Goal: Information Seeking & Learning: Learn about a topic

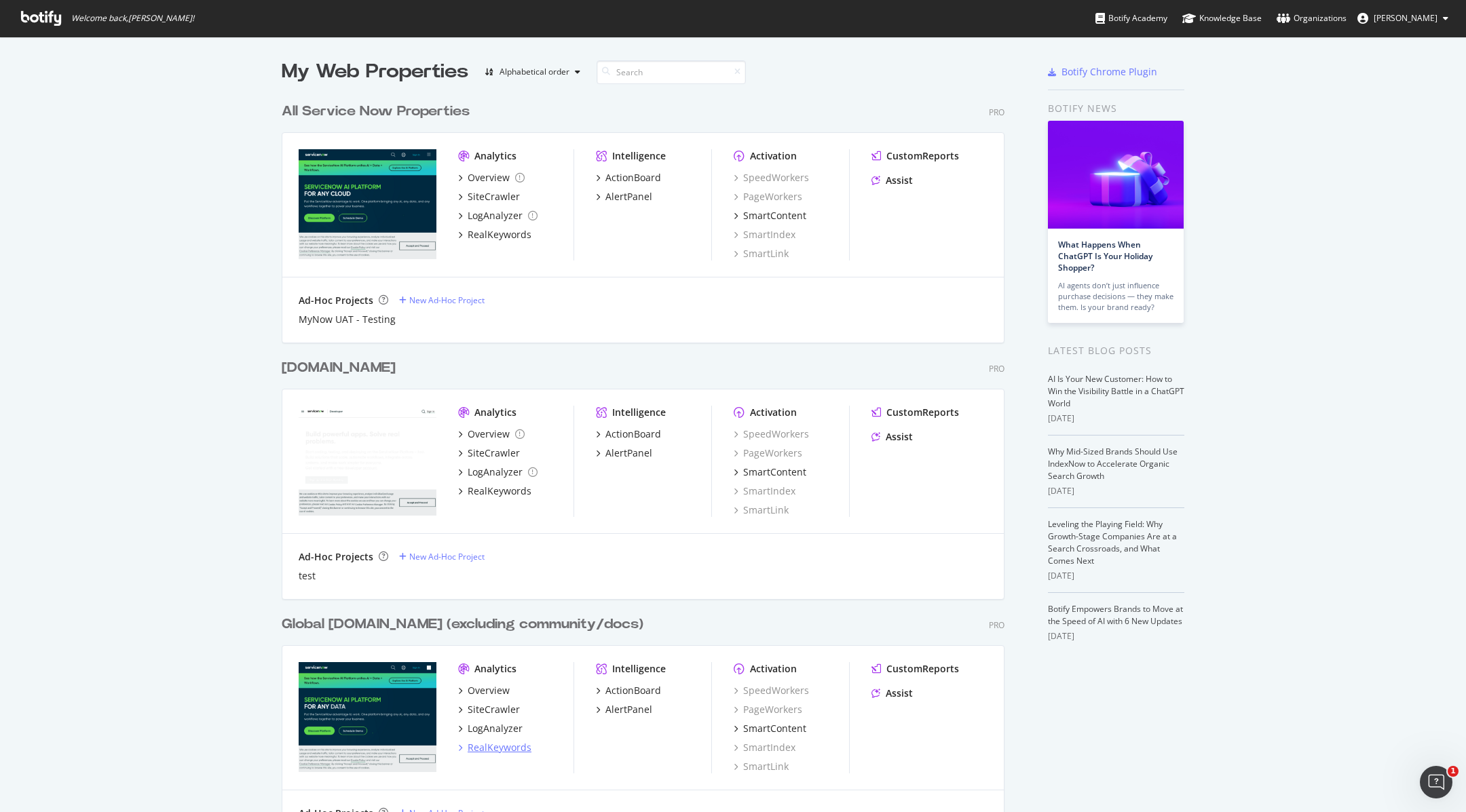
click at [512, 749] on div "RealKeywords" at bounding box center [499, 748] width 64 height 14
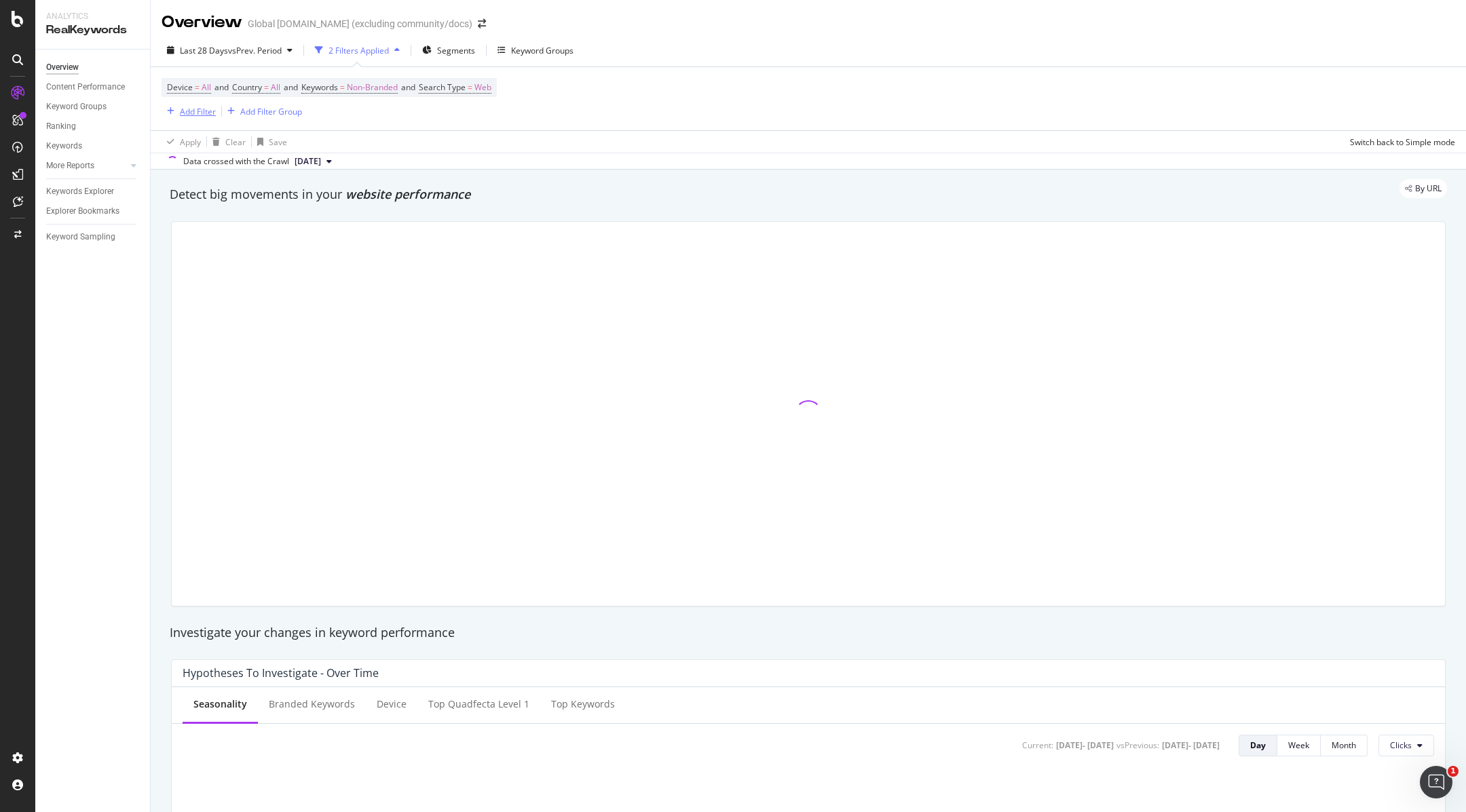
click at [201, 114] on div "Add Filter" at bounding box center [197, 112] width 36 height 12
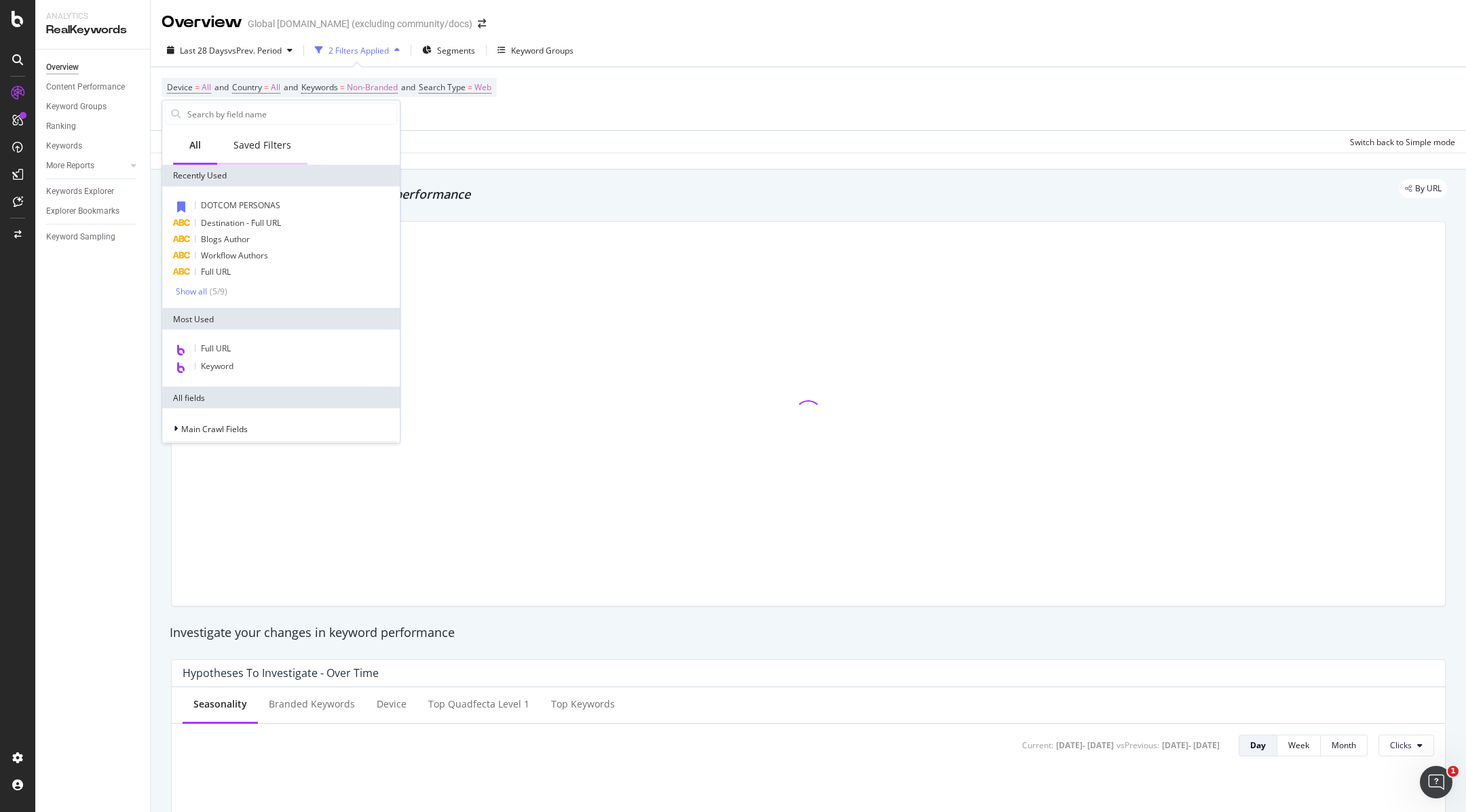
click at [267, 148] on div "Saved Filters" at bounding box center [261, 146] width 57 height 14
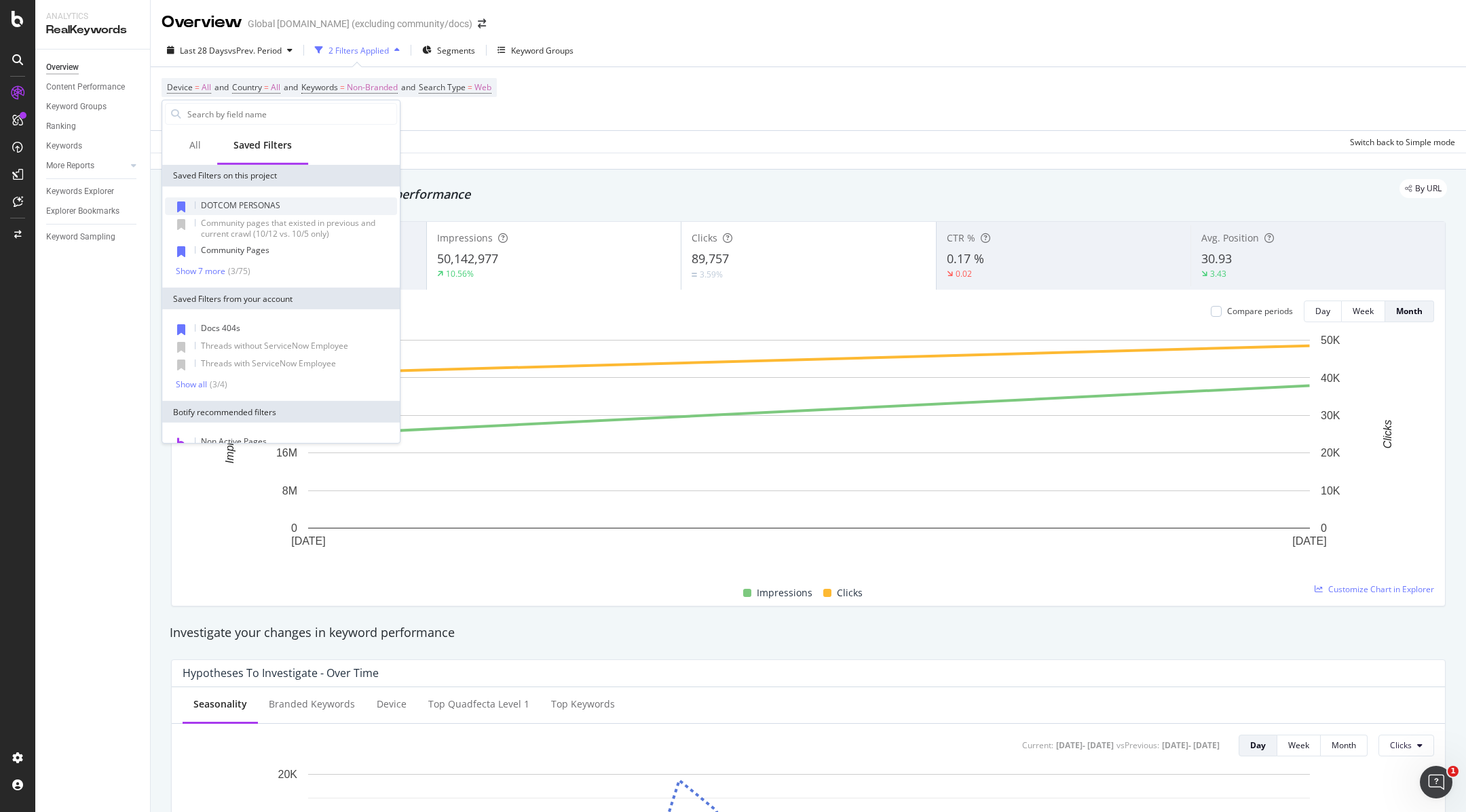
click at [265, 208] on span "DOTCOM PERSONAS" at bounding box center [241, 205] width 80 height 12
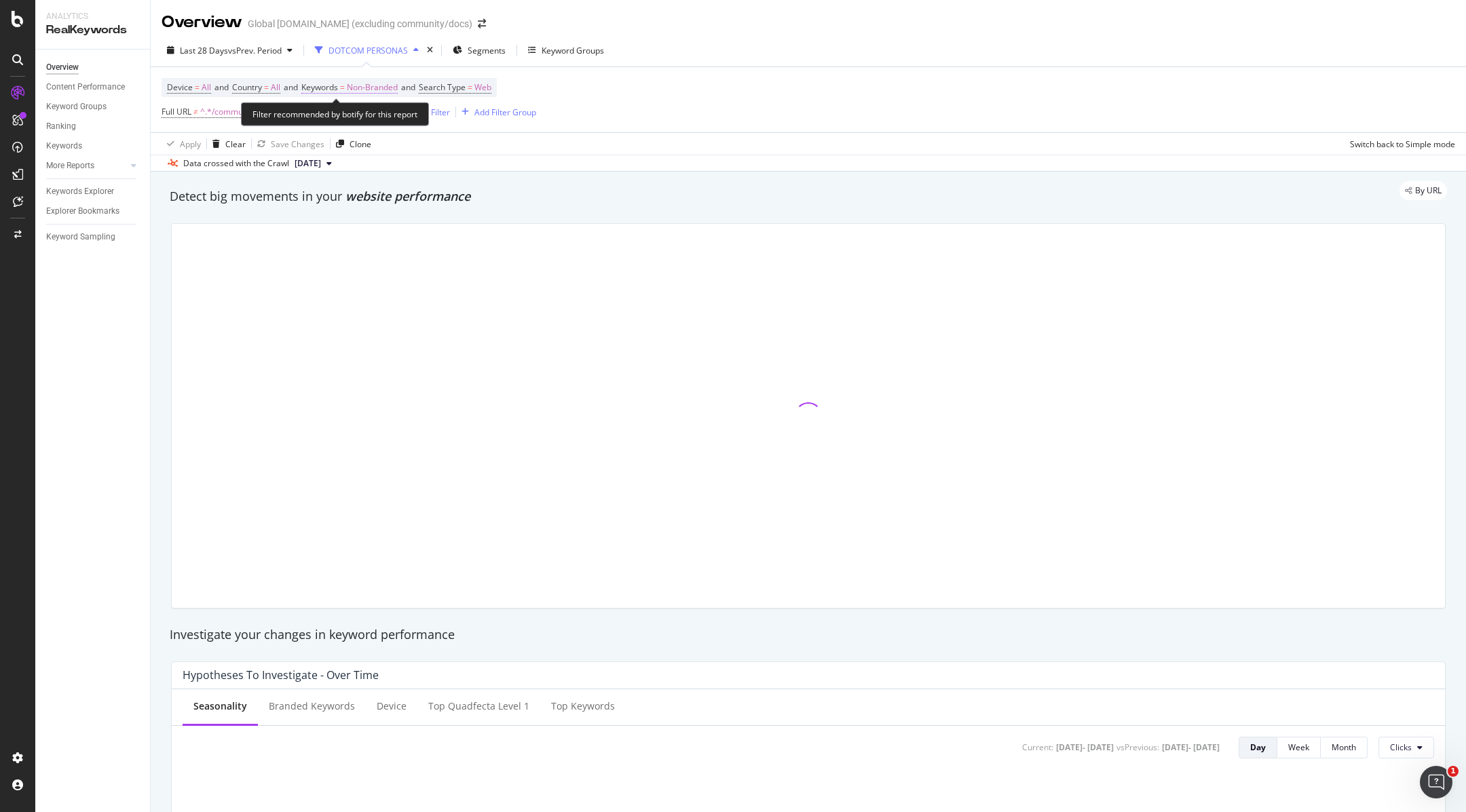
click at [382, 85] on span "Non-Branded" at bounding box center [372, 87] width 51 height 19
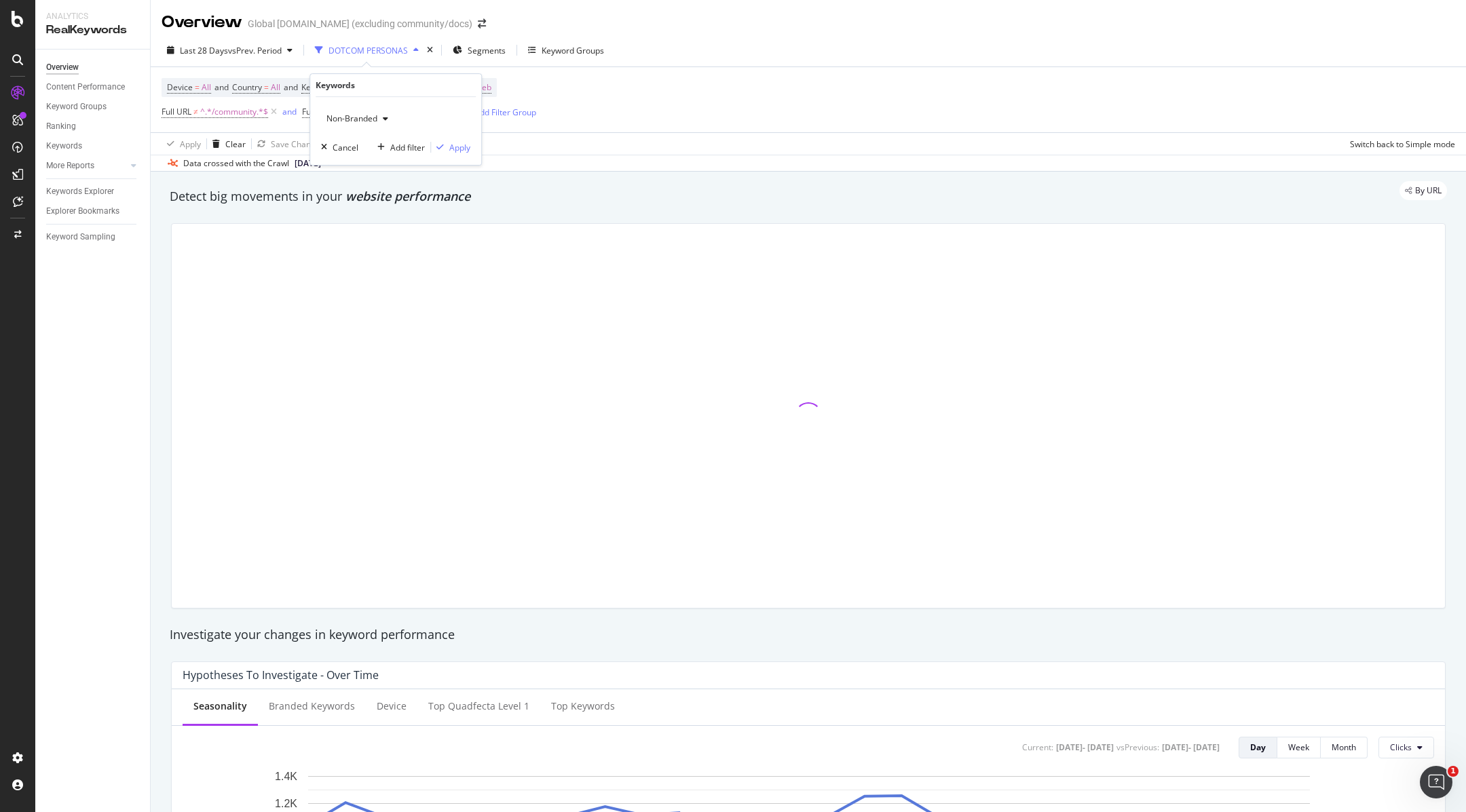
click at [742, 94] on div "Device = All and Country = All and Keywords = Non-Branded and Search Type = Web…" at bounding box center [808, 99] width 1294 height 65
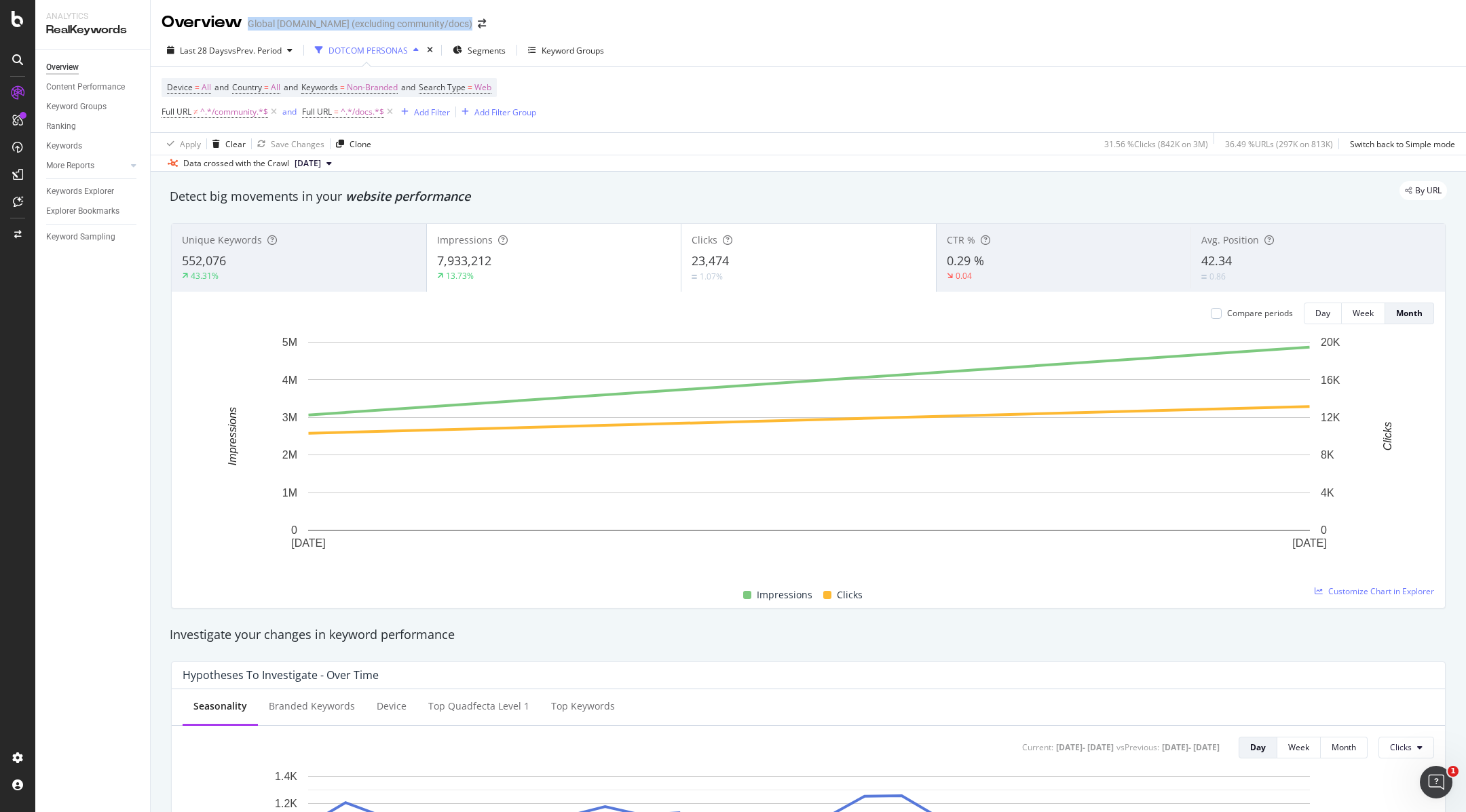
drag, startPoint x: 249, startPoint y: 23, endPoint x: 494, endPoint y: 30, distance: 245.1
click at [494, 30] on div "Overview Global [DOMAIN_NAME] (excluding community/docs)" at bounding box center [330, 22] width 338 height 23
copy div "Global [DOMAIN_NAME] (excluding community/docs)"
